Goal: Register for event/course

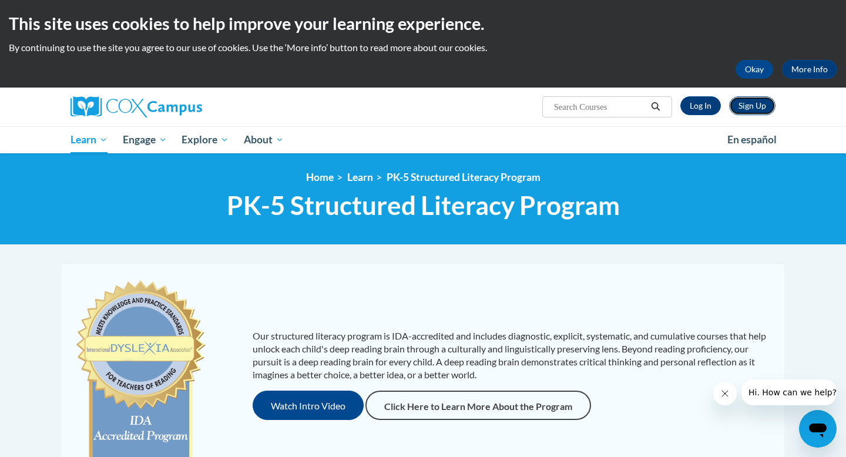
click at [760, 110] on link "Sign Up" at bounding box center [752, 105] width 46 height 19
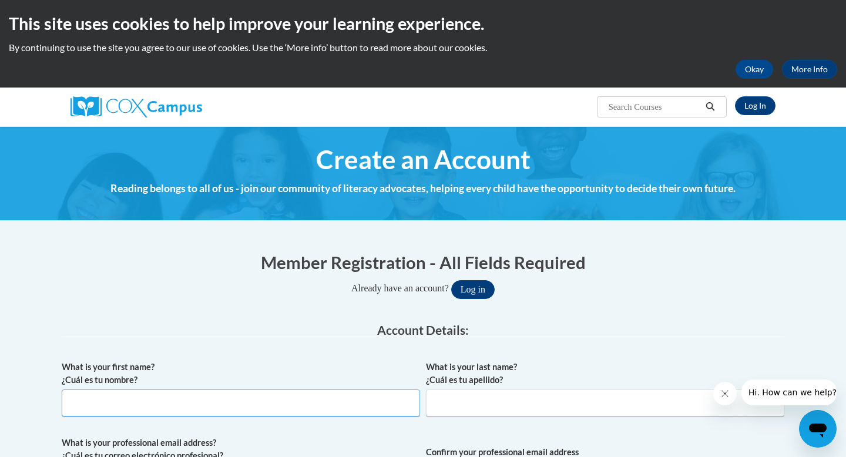
click at [384, 399] on input "What is your first name? ¿Cuál es tu nombre?" at bounding box center [241, 403] width 358 height 27
type input "Latrise"
click at [534, 404] on input "What is your last name? ¿Cuál es tu apellido?" at bounding box center [605, 403] width 358 height 27
type input "Jordan"
click at [730, 401] on button "Close message from company" at bounding box center [725, 394] width 24 height 24
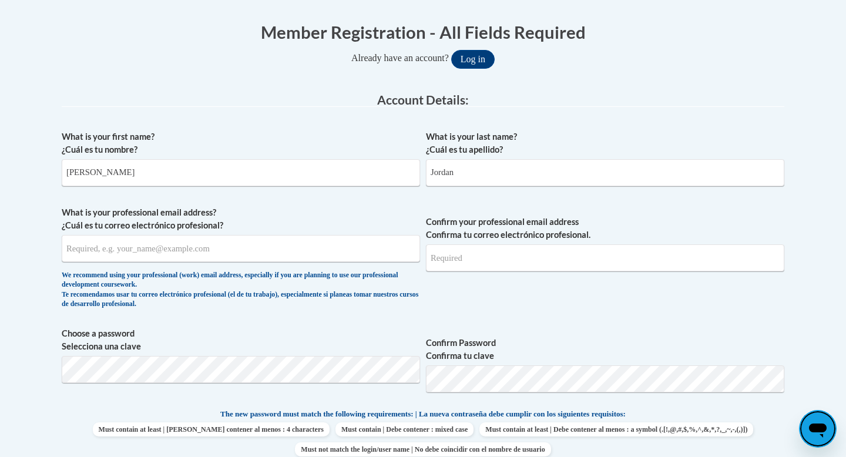
scroll to position [235, 0]
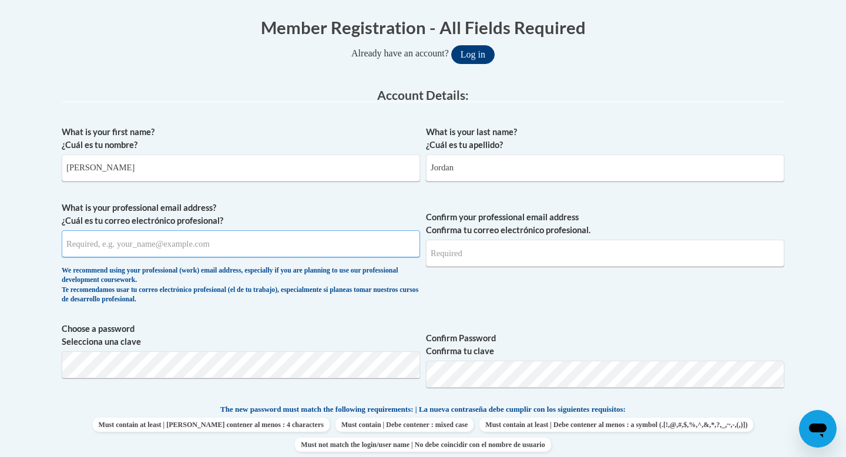
click at [300, 247] on input "What is your professional email address? ¿Cuál es tu correo electrónico profesi…" at bounding box center [241, 243] width 358 height 27
type input "ljordan@starkvillesd.com"
click at [474, 252] on input "Confirm your professional email address Confirma tu correo electrónico profesio…" at bounding box center [605, 253] width 358 height 27
type input "ljordan@starkvillesd.com"
click at [786, 317] on div "Member Registration - All Fields Required Already have an account? Log in Prefe…" at bounding box center [423, 462] width 740 height 917
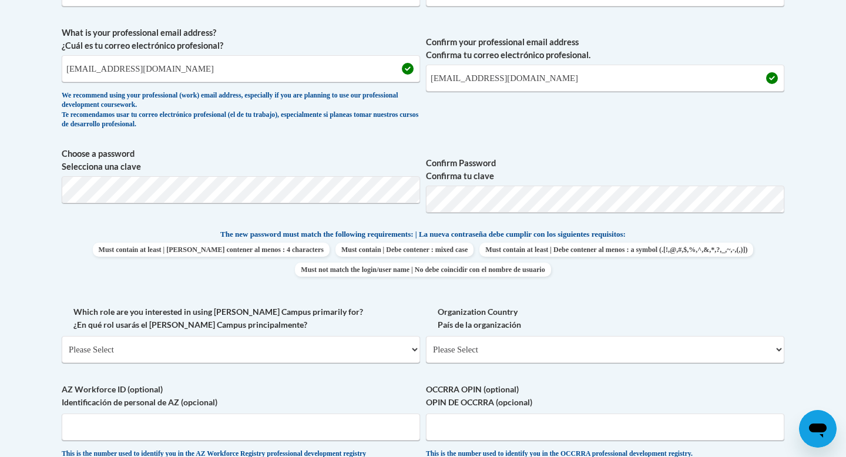
scroll to position [423, 0]
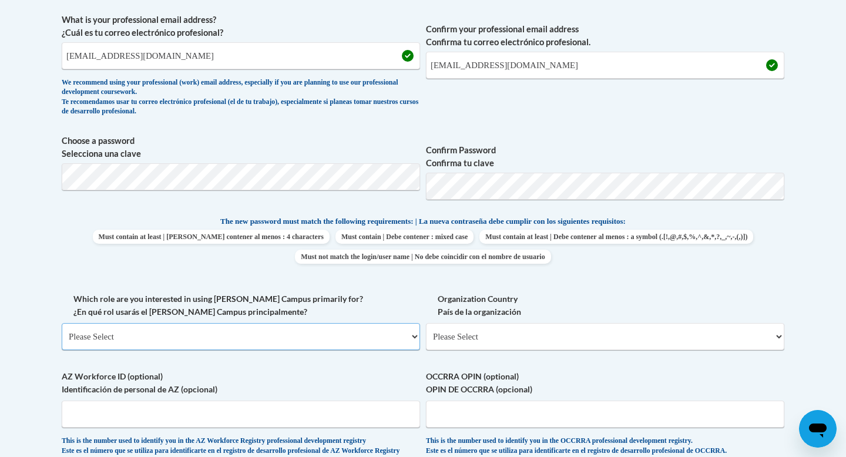
click at [414, 336] on select "Please Select College/University | Colegio/Universidad Community/Nonprofit Part…" at bounding box center [241, 336] width 358 height 27
select select "fbf2d438-af2f-41f8-98f1-81c410e29de3"
click at [62, 323] on select "Please Select College/University | Colegio/Universidad Community/Nonprofit Part…" at bounding box center [241, 336] width 358 height 27
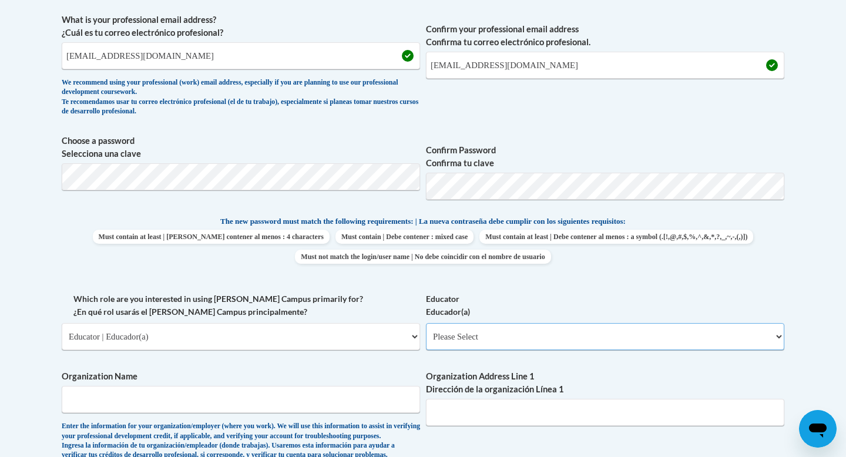
click at [778, 334] on select "Please Select Early Learning/Daycare Teacher/Family Home Care Provider | Maestr…" at bounding box center [605, 336] width 358 height 27
select select "8e40623d-54d0-45cd-9f92-5df65cd3f8cf"
click at [426, 323] on select "Please Select Early Learning/Daycare Teacher/Family Home Care Provider | Maestr…" at bounding box center [605, 336] width 358 height 27
click at [281, 404] on input "Organization Name" at bounding box center [241, 399] width 358 height 27
type input "Sudduth Elementary School"
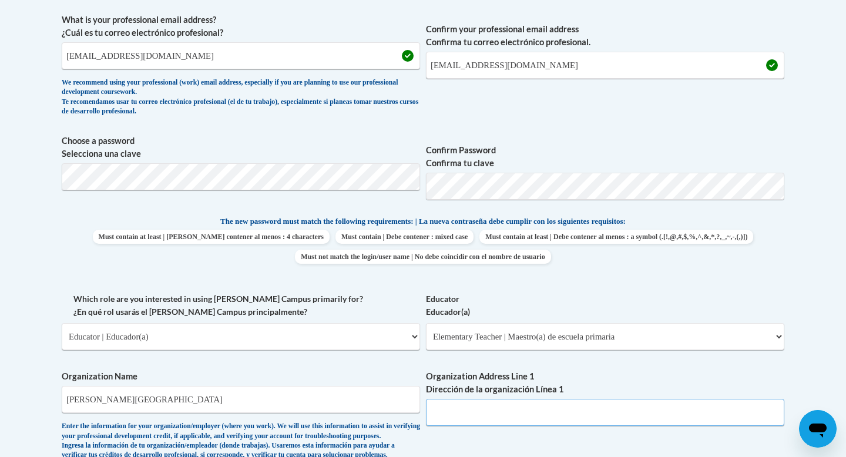
click at [466, 414] on input "Organization Address Line 1 Dirección de la organización Línea 1" at bounding box center [605, 412] width 358 height 27
type input "101 Greenfield St, Starkville MS 39759"
click at [575, 438] on div "What is your first name? ¿Cuál es tu nombre? Latrise What is your last name? ¿C…" at bounding box center [423, 293] width 723 height 722
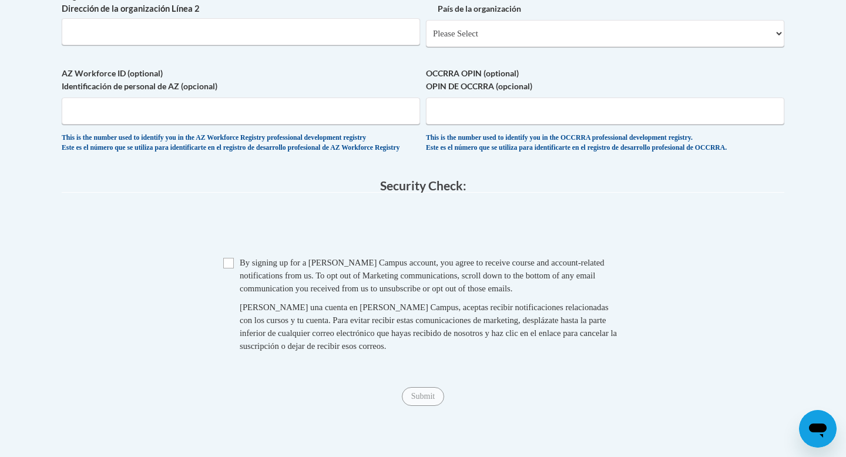
scroll to position [917, 0]
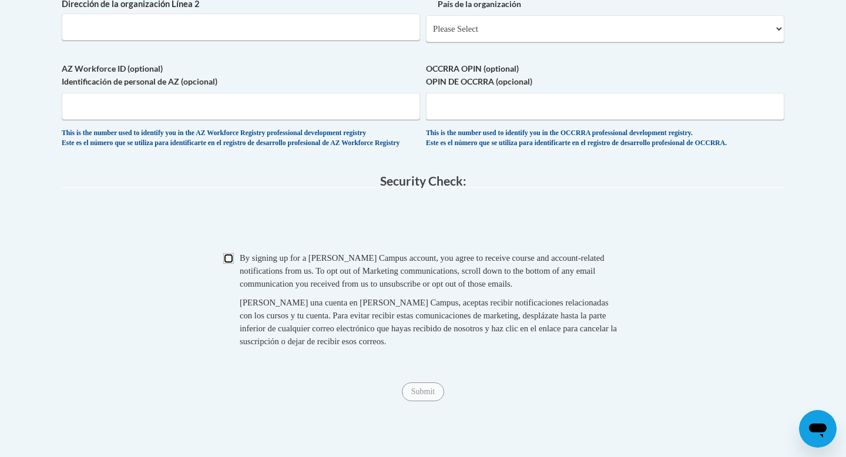
click at [225, 264] on input "Checkbox" at bounding box center [228, 258] width 11 height 11
checkbox input "true"
click at [421, 401] on input "Submit" at bounding box center [423, 392] width 42 height 19
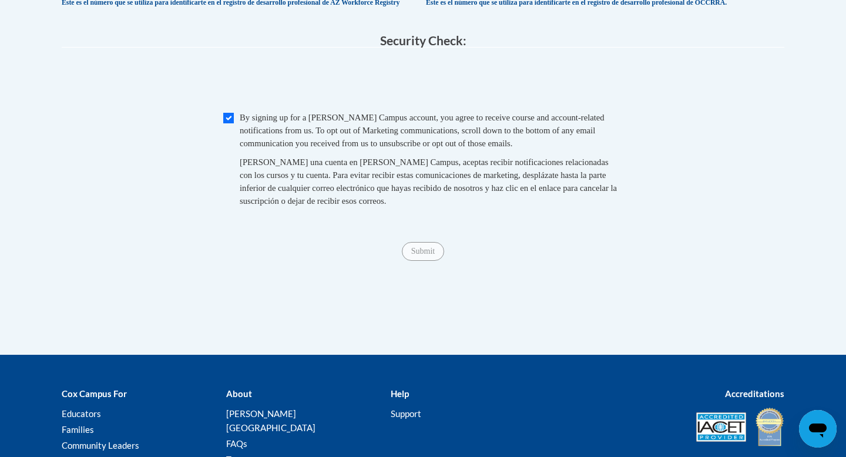
scroll to position [1058, 0]
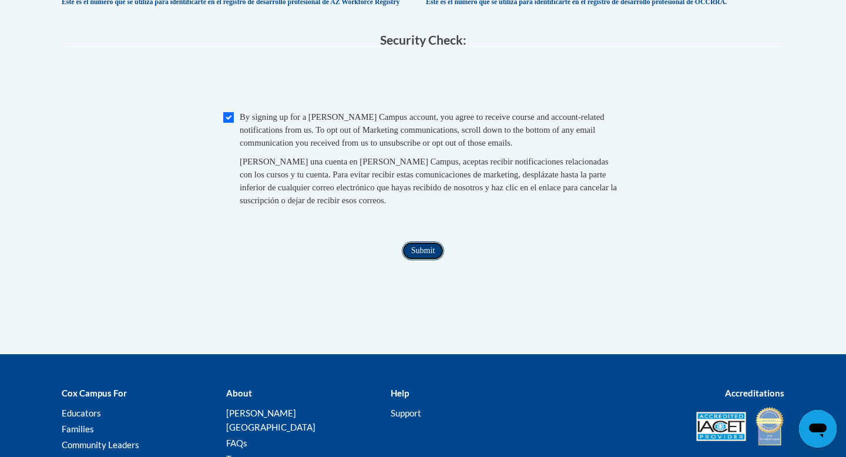
click at [420, 260] on input "Submit" at bounding box center [423, 250] width 42 height 19
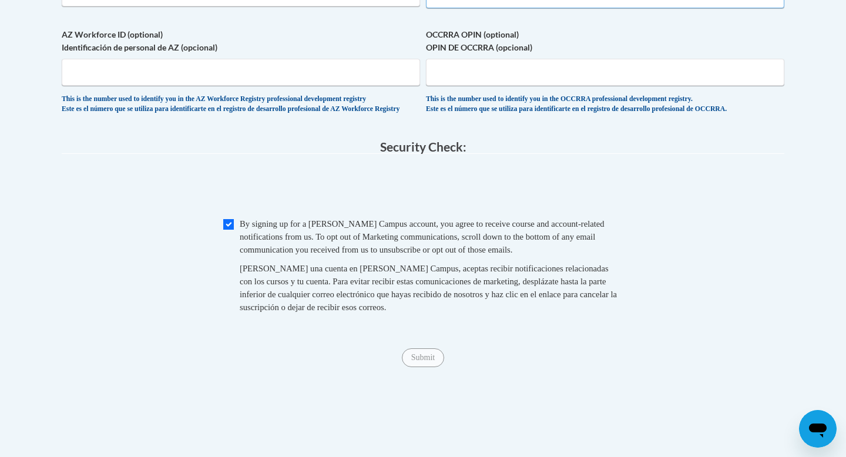
select select "ad49bcad-a171-4b2e-b99c-48b446064914"
select select
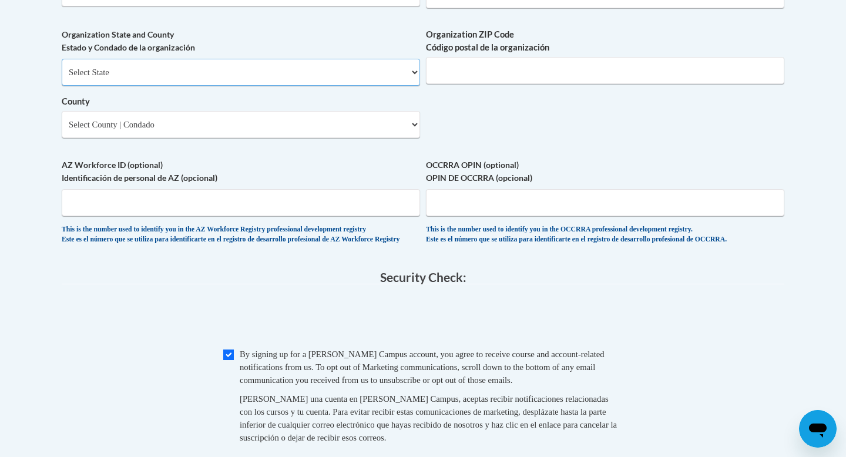
click at [413, 86] on select "Select State Alabama Alaska Arizona Arkansas California Colorado Connecticut De…" at bounding box center [241, 72] width 358 height 27
select select "Mississippi"
click at [62, 78] on select "Select State Alabama Alaska Arizona Arkansas California Colorado Connecticut De…" at bounding box center [241, 72] width 358 height 27
click at [585, 84] on input "Organization ZIP Code Código postal de la organización" at bounding box center [605, 70] width 358 height 27
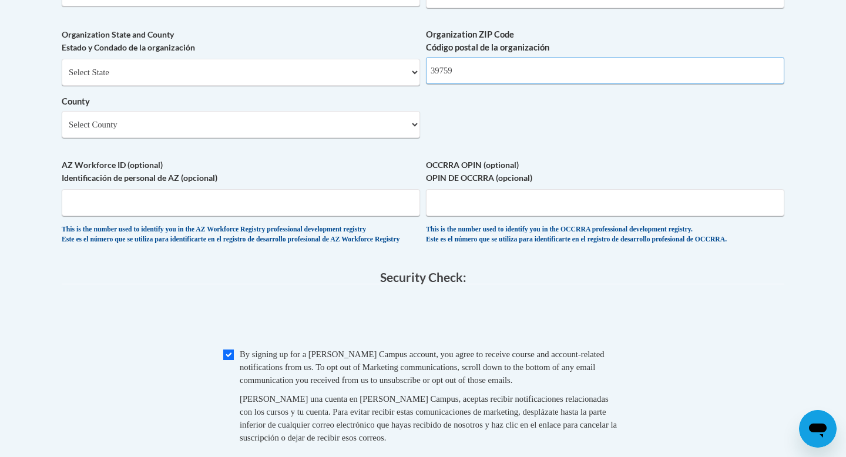
type input "39759"
click at [412, 138] on select "Select County Adams Alcorn Amite Attala Benton Bolivar Calhoun Carroll Chickasa…" at bounding box center [241, 124] width 358 height 27
select select "Oktibbeha"
click at [62, 130] on select "Select County Adams Alcorn Amite Attala Benton Bolivar Calhoun Carroll Chickasa…" at bounding box center [241, 124] width 358 height 27
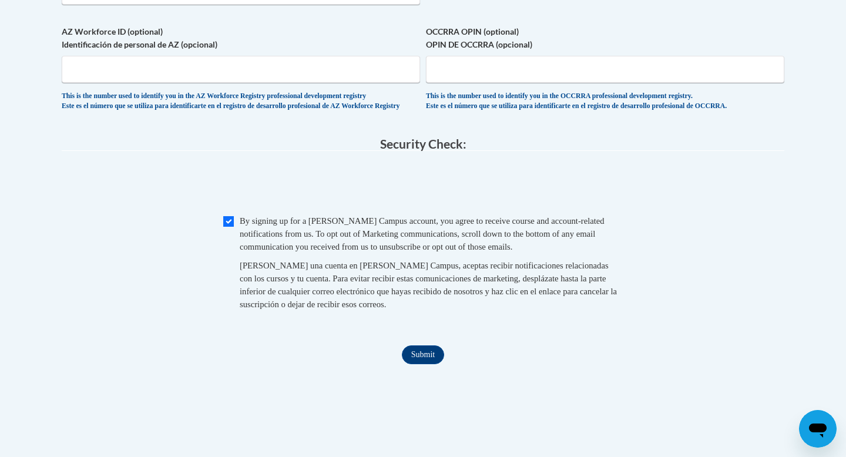
scroll to position [1139, 0]
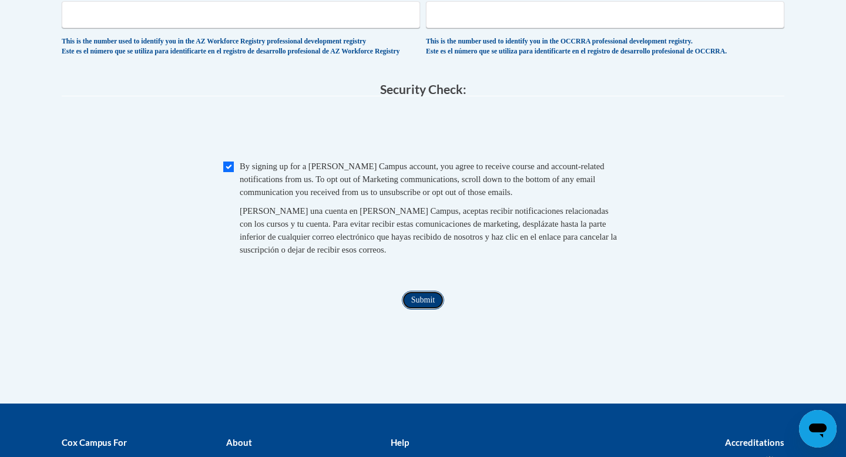
click at [416, 310] on input "Submit" at bounding box center [423, 300] width 42 height 19
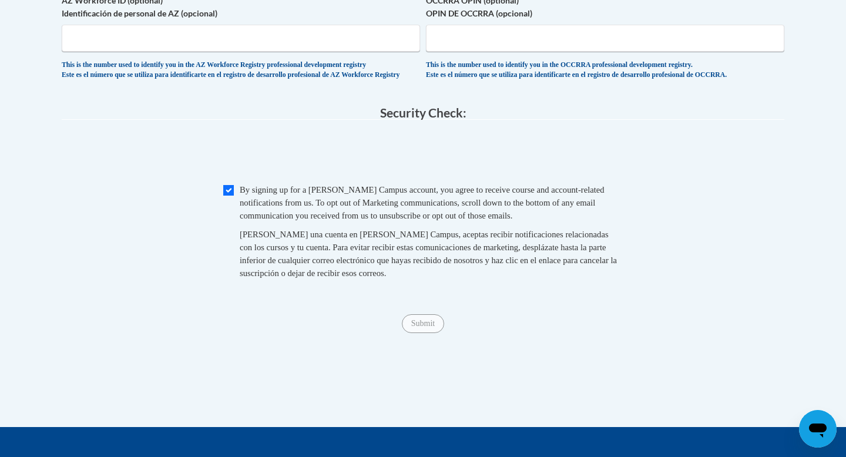
scroll to position [1092, 0]
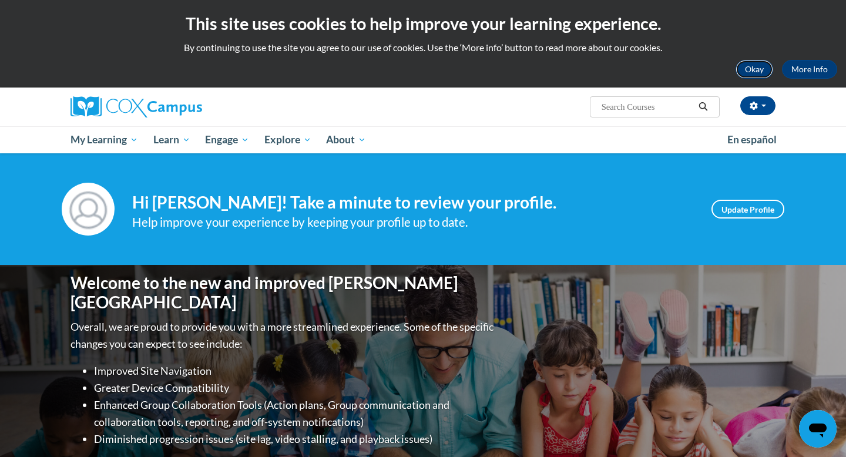
click at [752, 70] on button "Okay" at bounding box center [755, 69] width 38 height 19
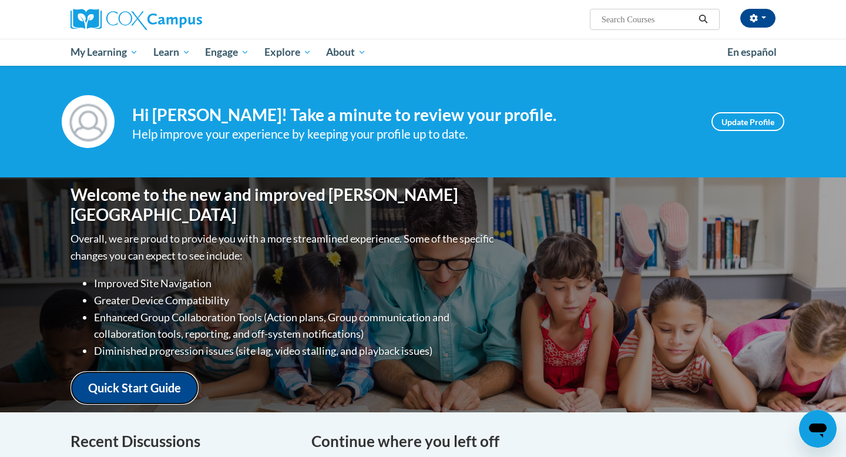
click at [149, 384] on link "Quick Start Guide" at bounding box center [135, 387] width 128 height 33
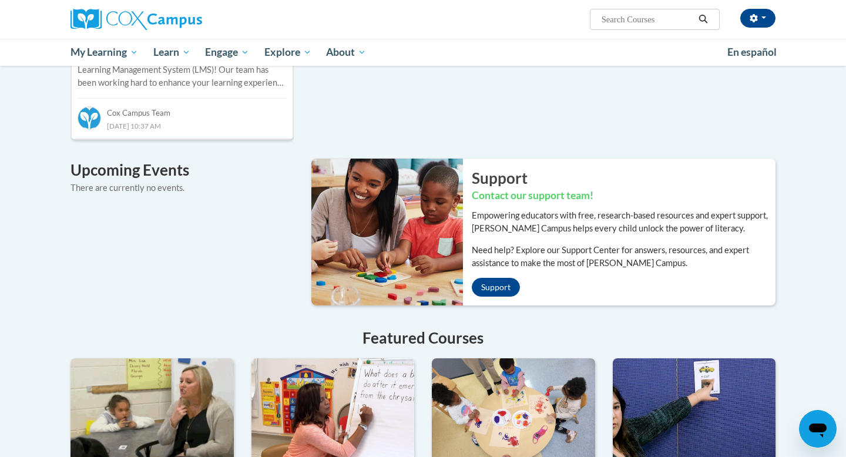
scroll to position [705, 0]
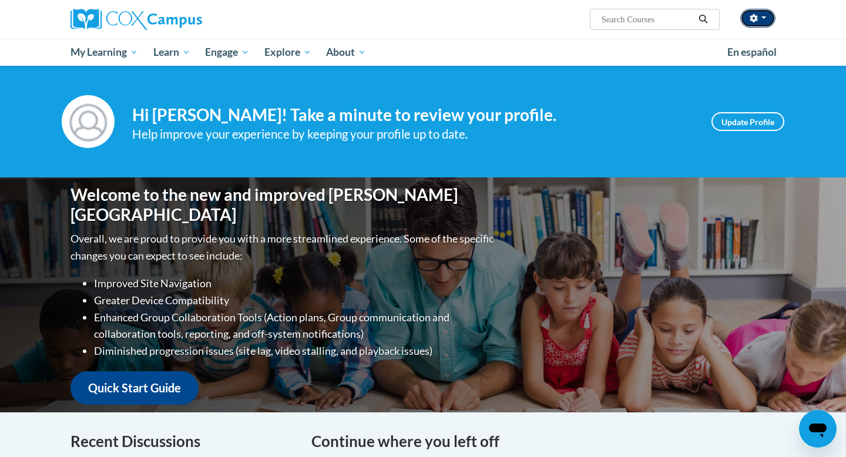
click at [762, 19] on button "button" at bounding box center [757, 18] width 35 height 19
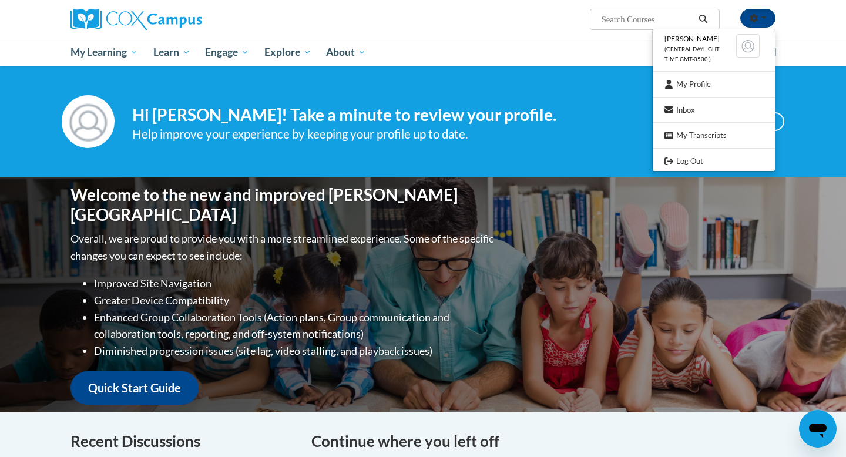
click at [612, 371] on div "Welcome to the new and improved Cox Campus Overall, we are proud to provide you…" at bounding box center [423, 294] width 740 height 235
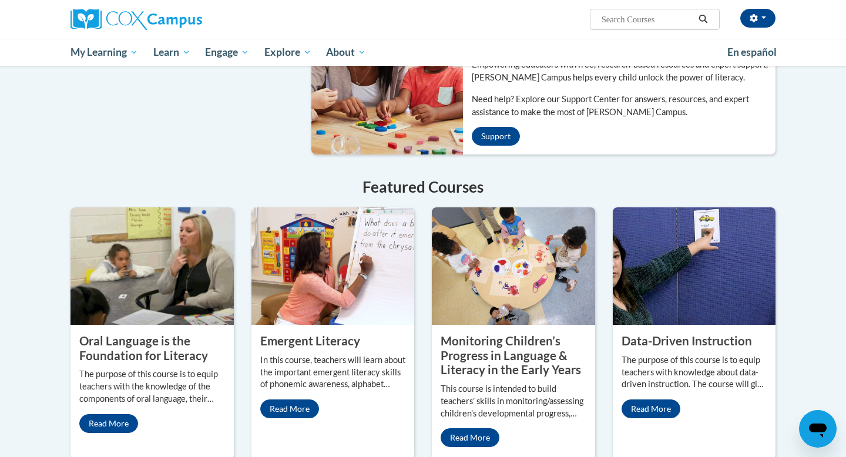
scroll to position [870, 0]
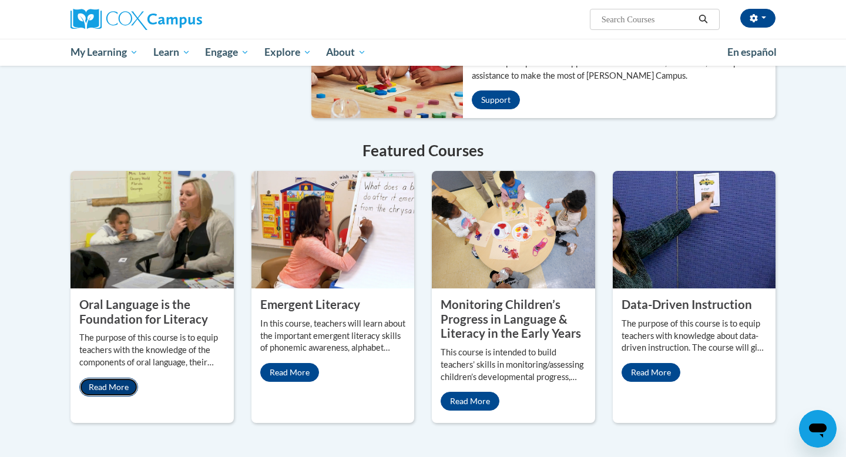
click at [108, 378] on link "Read More" at bounding box center [108, 387] width 59 height 19
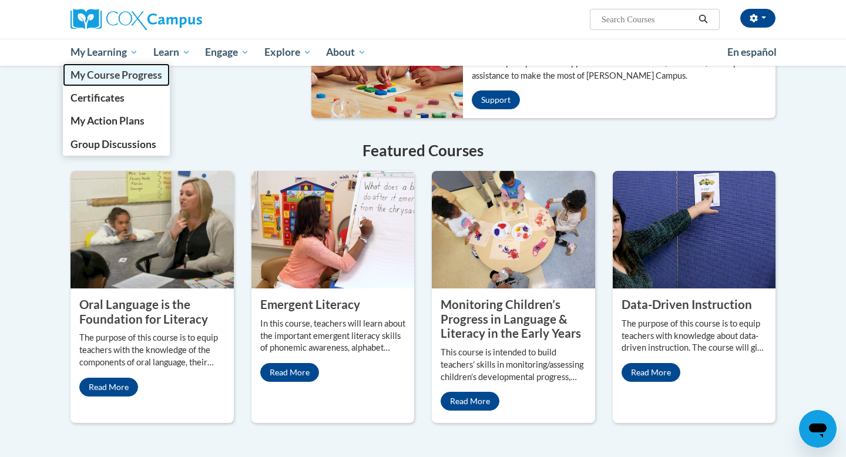
click at [138, 73] on span "My Course Progress" at bounding box center [117, 75] width 92 height 12
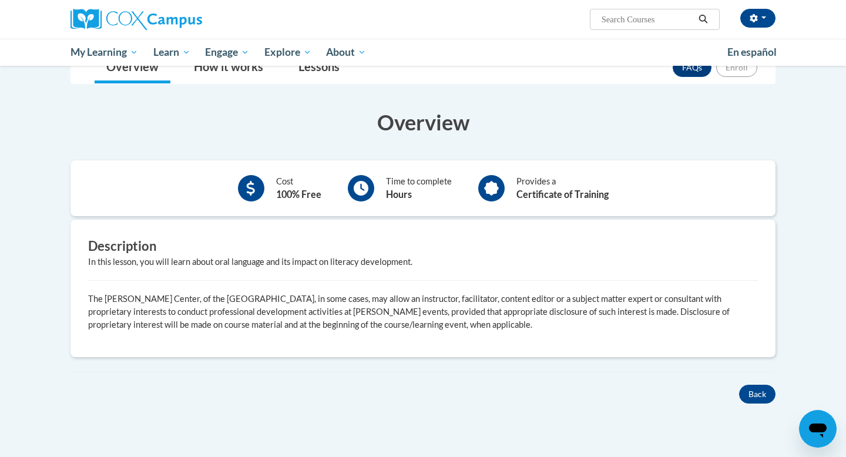
scroll to position [188, 0]
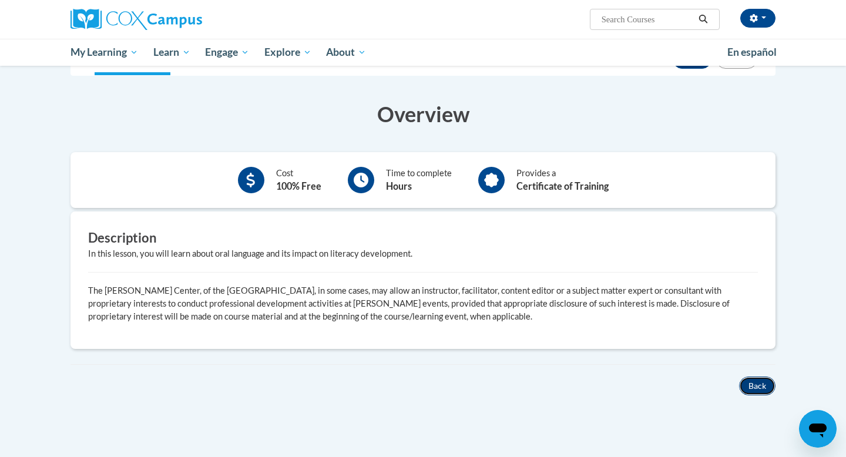
click at [747, 390] on button "Back" at bounding box center [757, 386] width 36 height 19
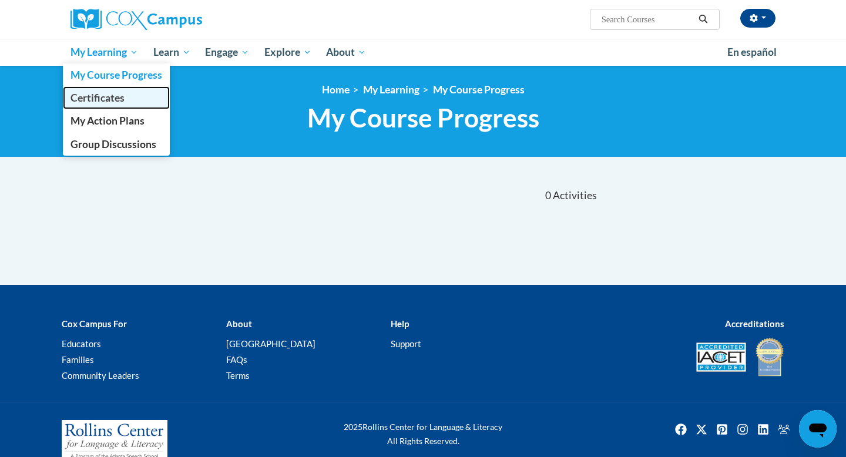
click at [116, 108] on link "Certificates" at bounding box center [116, 97] width 107 height 23
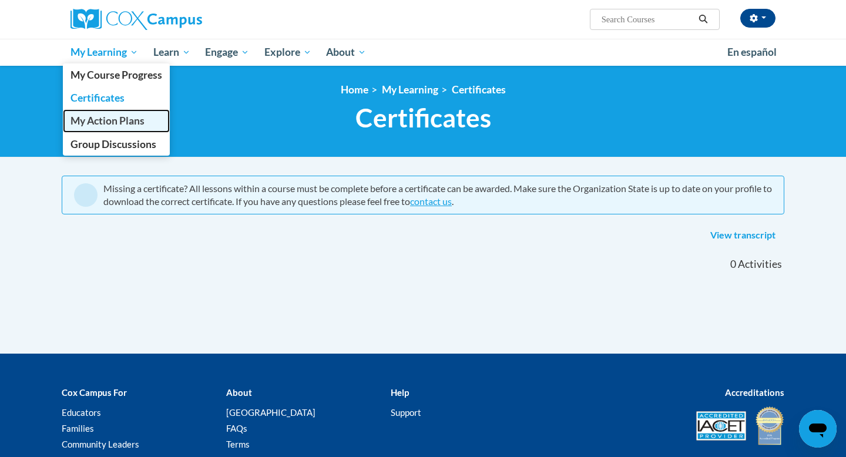
click at [119, 121] on span "My Action Plans" at bounding box center [108, 121] width 74 height 12
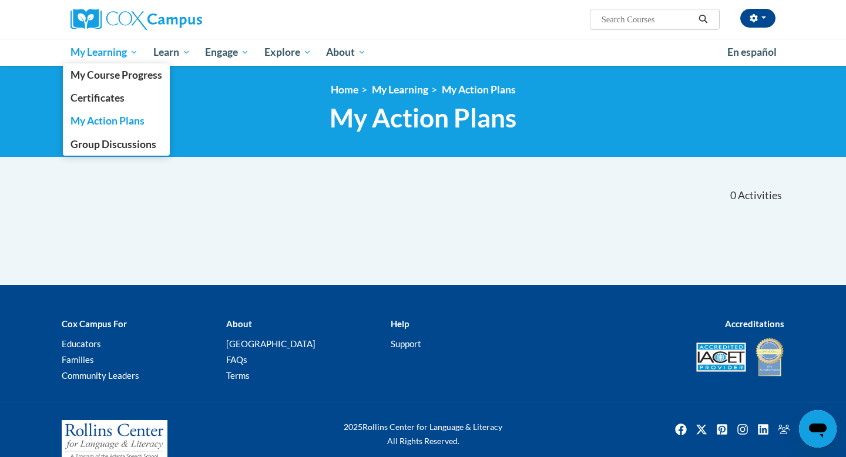
click at [137, 51] on span "My Learning" at bounding box center [105, 52] width 68 height 14
click at [116, 148] on span "Group Discussions" at bounding box center [114, 144] width 86 height 12
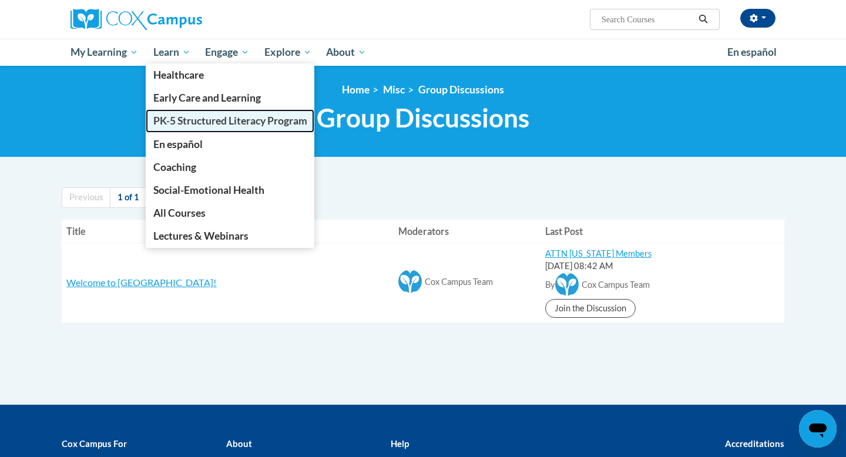
click at [173, 120] on span "PK-5 Structured Literacy Program" at bounding box center [230, 121] width 154 height 12
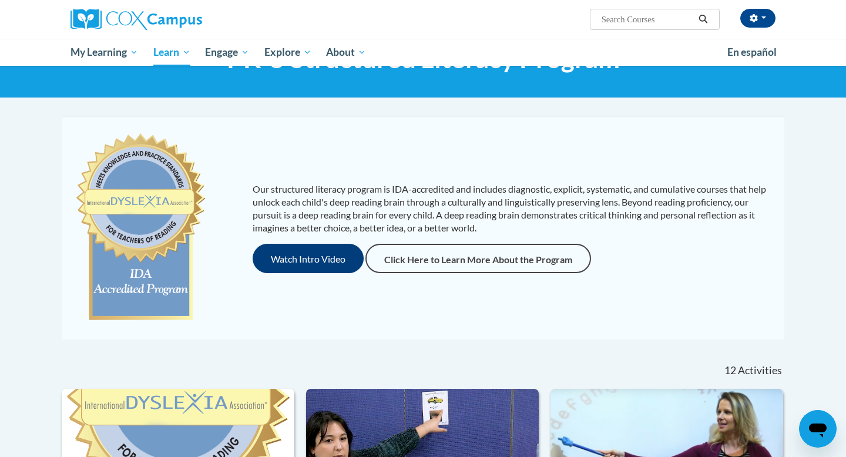
scroll to position [47, 0]
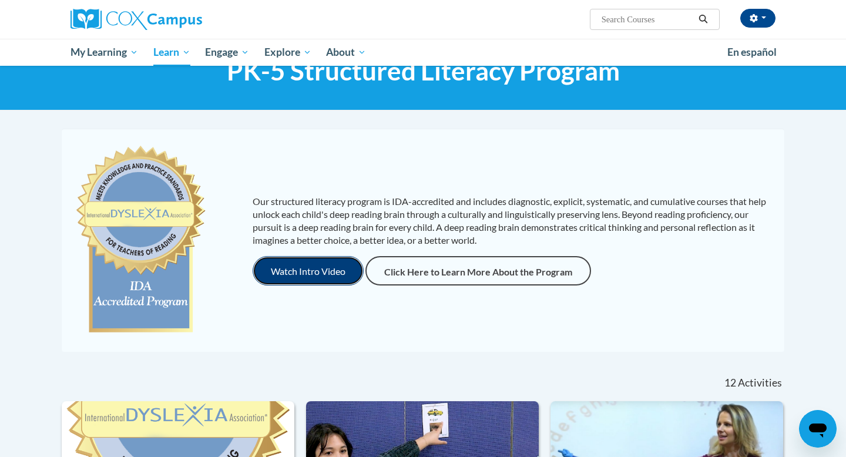
click at [327, 266] on button "Watch Intro Video" at bounding box center [308, 270] width 111 height 29
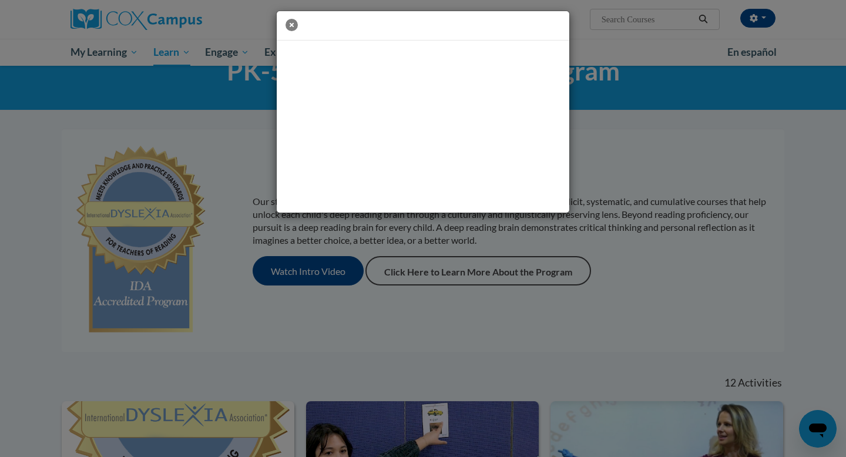
click at [293, 23] on icon "button" at bounding box center [292, 25] width 12 height 12
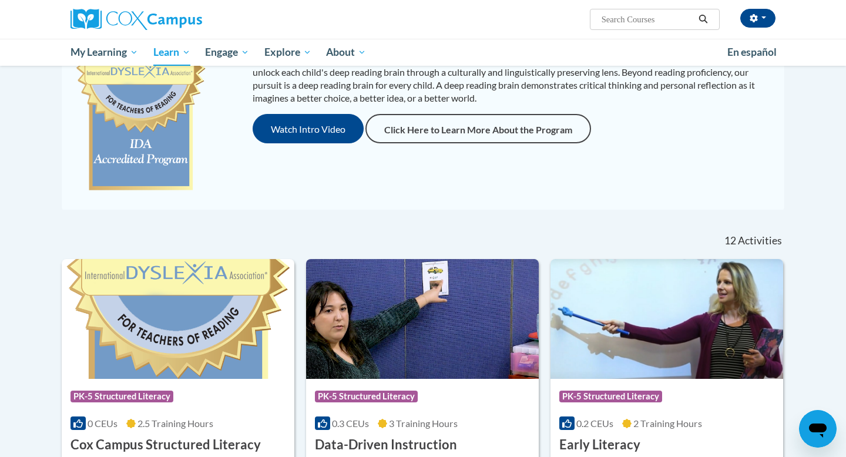
scroll to position [188, 0]
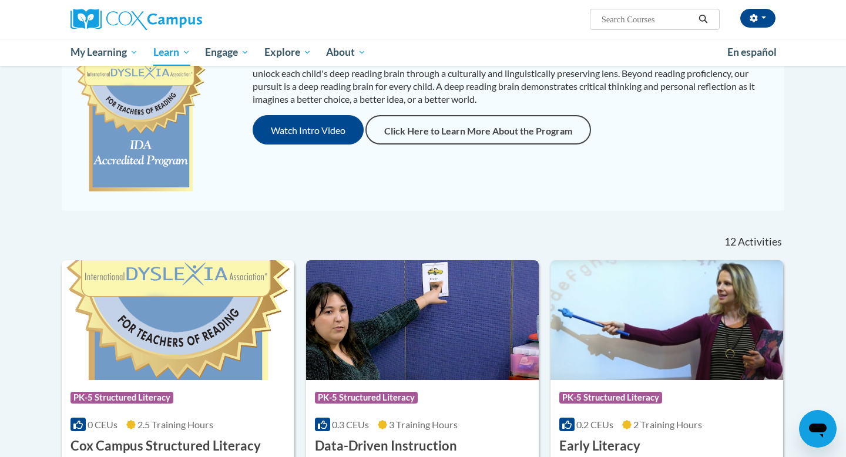
click at [431, 318] on img at bounding box center [422, 320] width 233 height 120
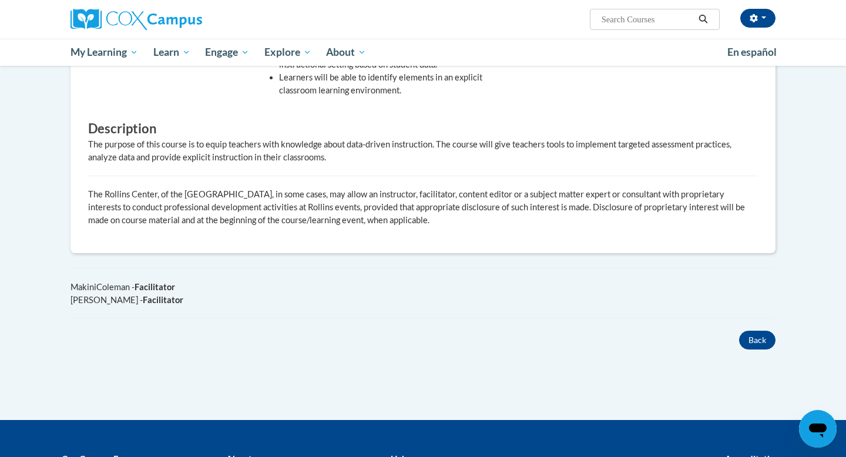
scroll to position [541, 0]
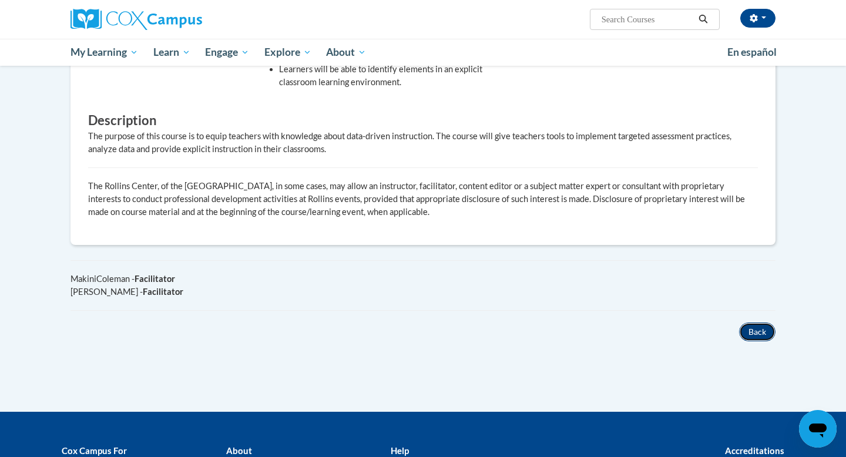
click at [756, 330] on button "Back" at bounding box center [757, 332] width 36 height 19
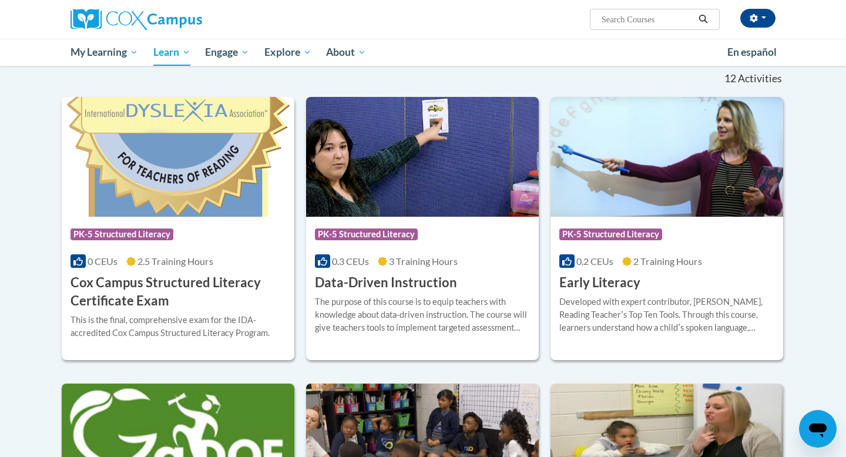
scroll to position [329, 0]
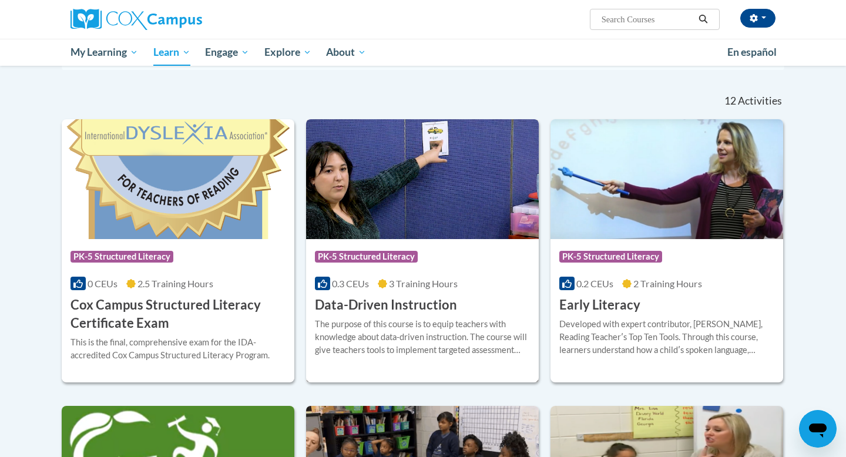
click at [380, 255] on span "PK-5 Structured Literacy" at bounding box center [366, 257] width 103 height 12
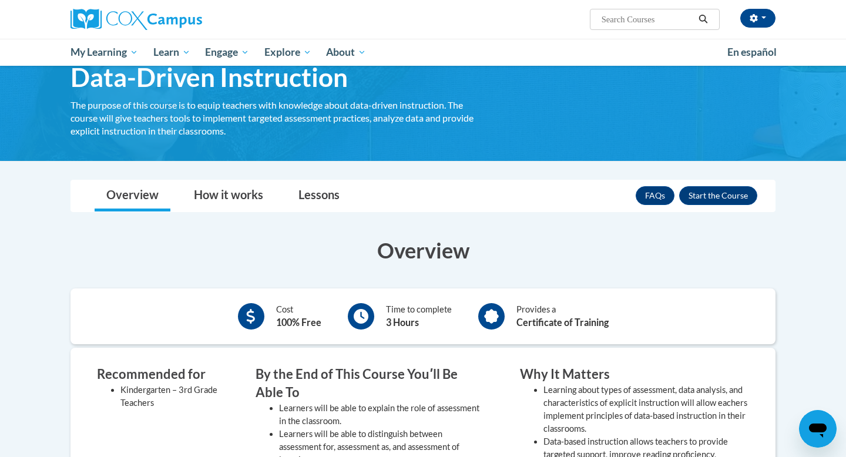
scroll to position [47, 0]
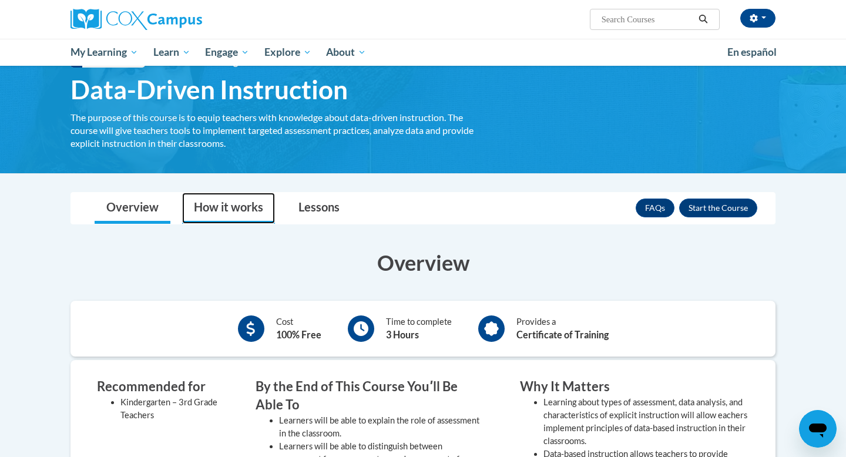
click at [217, 208] on link "How it works" at bounding box center [228, 208] width 93 height 31
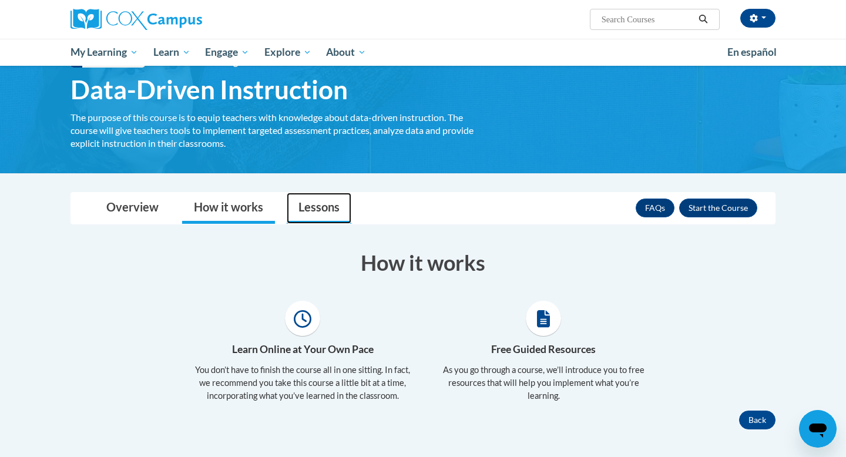
click at [326, 210] on link "Lessons" at bounding box center [319, 208] width 65 height 31
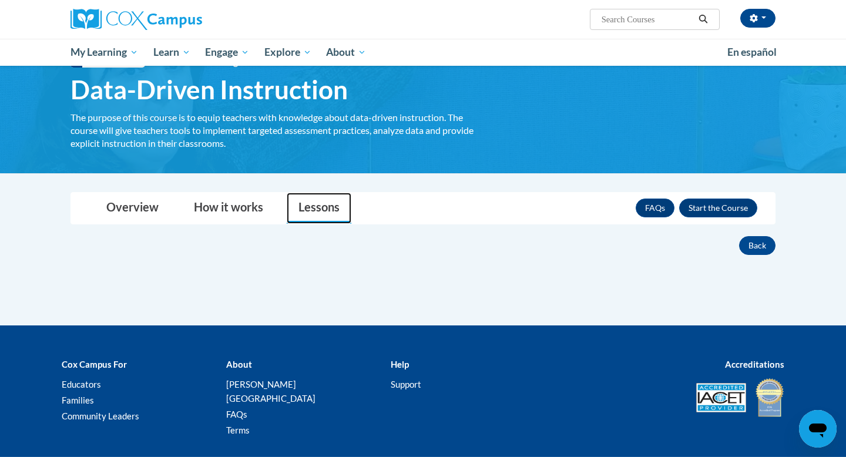
click at [326, 210] on link "Lessons" at bounding box center [319, 208] width 65 height 31
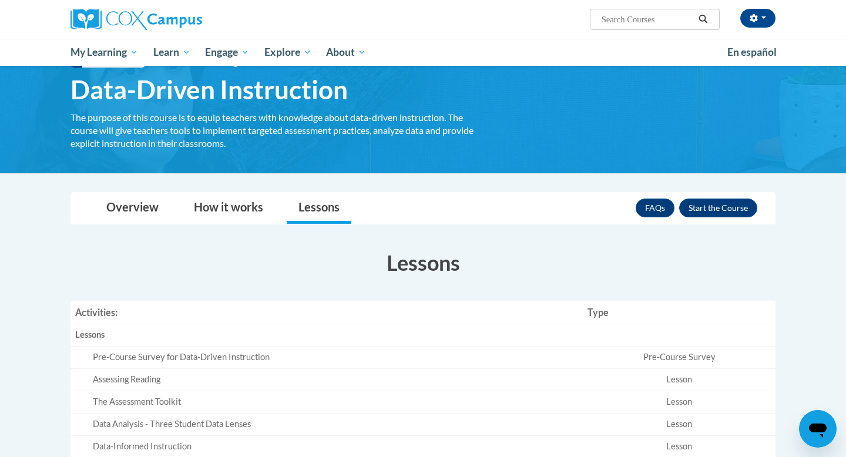
click at [814, 286] on body "Latrise Jordan (Central Daylight Time GMT-0500 ) My Profile Inbox My Transcript…" at bounding box center [423, 382] width 846 height 858
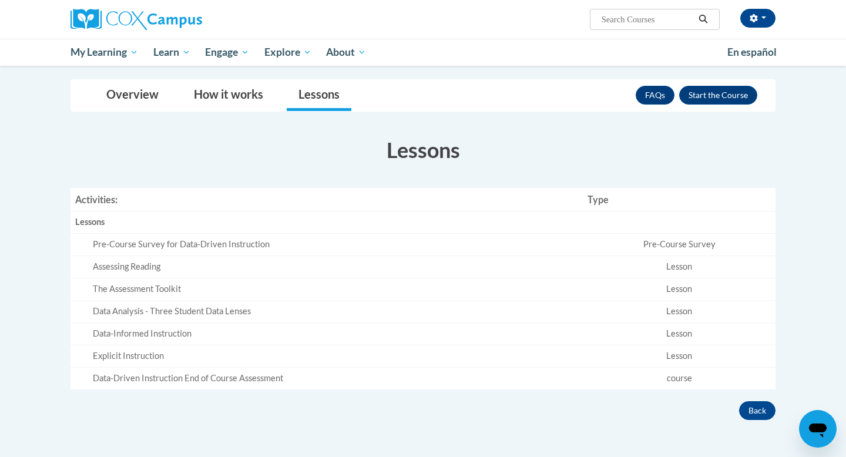
scroll to position [165, 0]
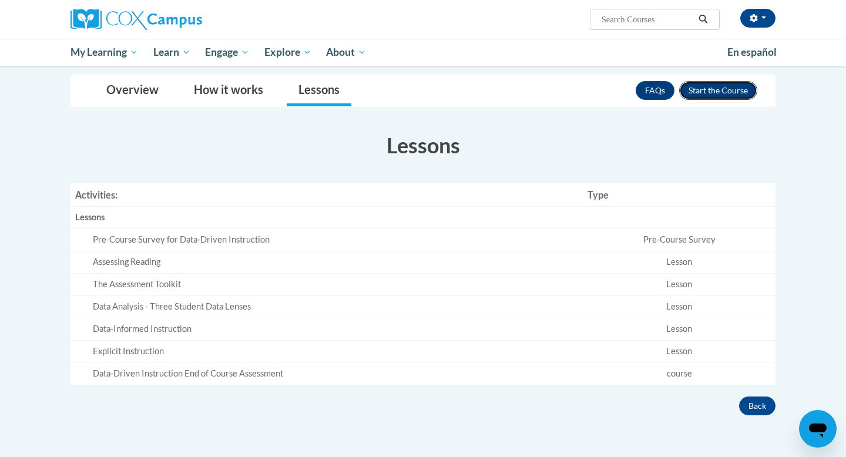
click at [718, 89] on button "Enroll" at bounding box center [718, 90] width 78 height 19
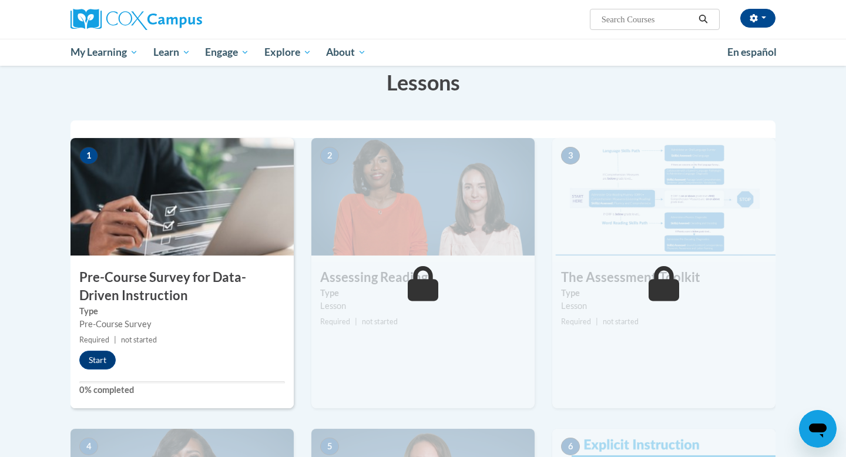
scroll to position [188, 0]
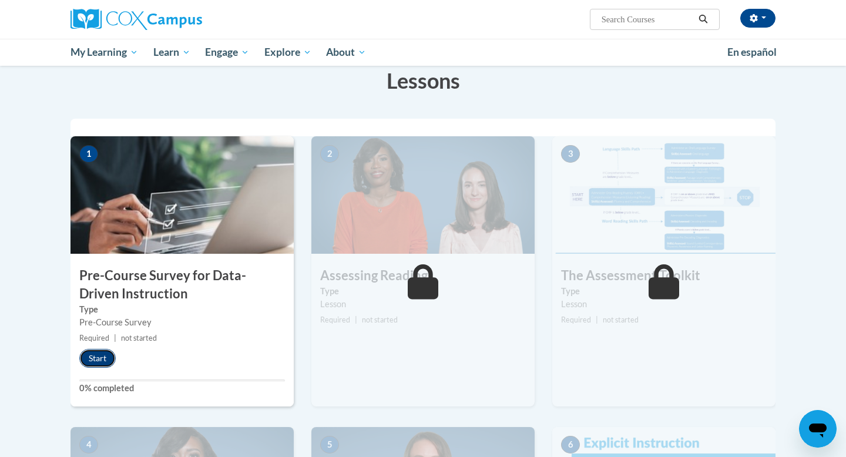
click at [102, 357] on button "Start" at bounding box center [97, 358] width 36 height 19
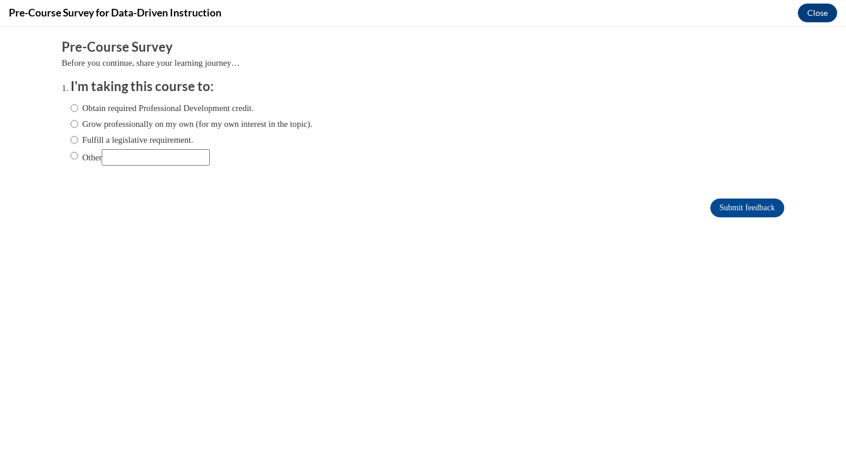
scroll to position [0, 0]
click at [79, 115] on label "Obtain required Professional Development credit." at bounding box center [162, 108] width 183 height 13
click at [78, 115] on input "Obtain required Professional Development credit." at bounding box center [75, 108] width 8 height 13
radio input "true"
click at [719, 209] on input "Submit feedback" at bounding box center [747, 208] width 74 height 19
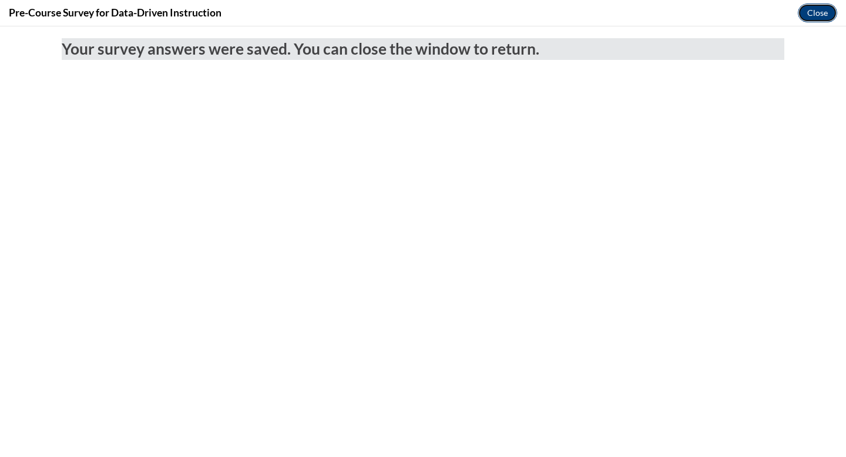
click at [813, 14] on button "Close" at bounding box center [817, 13] width 39 height 19
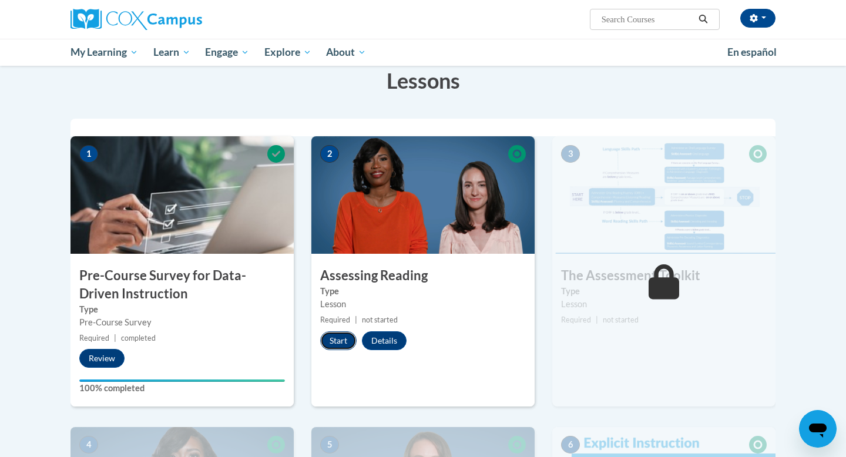
click at [338, 344] on button "Start" at bounding box center [338, 340] width 36 height 19
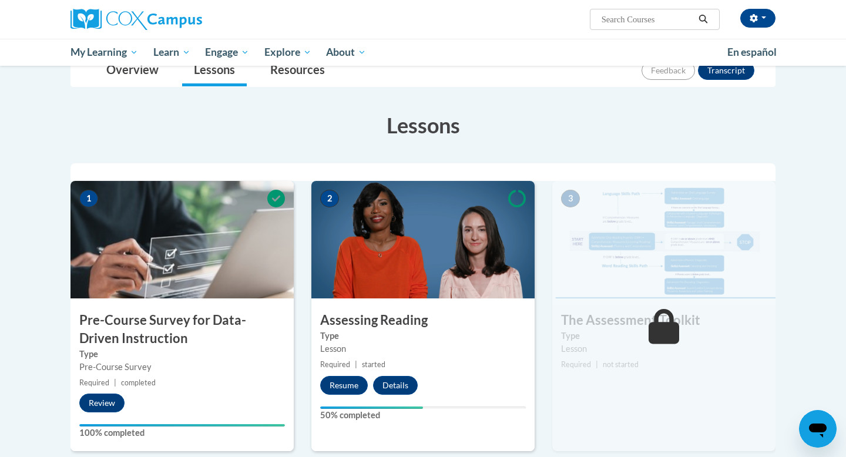
scroll to position [188, 0]
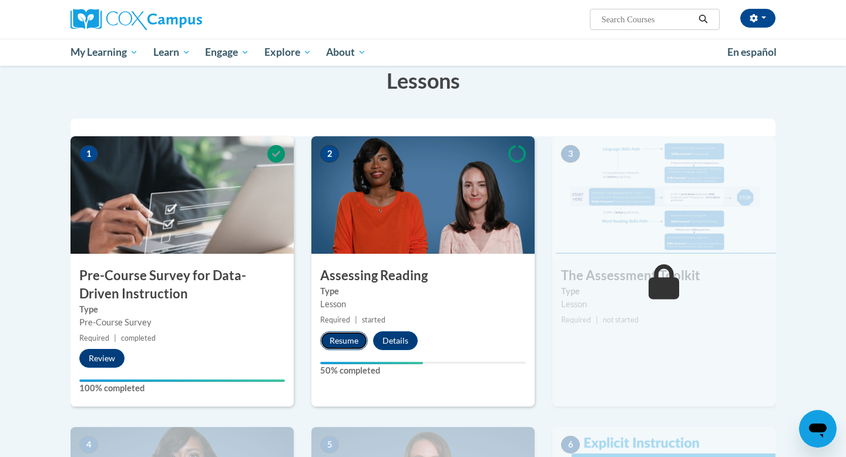
click at [328, 338] on button "Resume" at bounding box center [344, 340] width 48 height 19
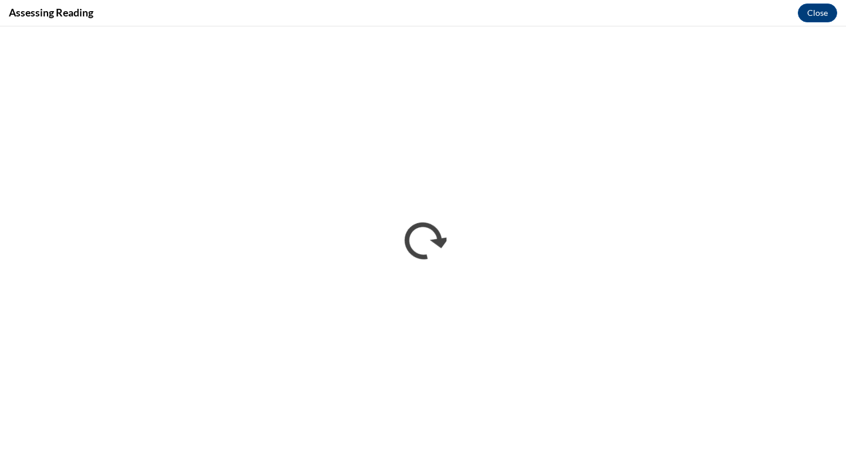
scroll to position [0, 0]
